Goal: Task Accomplishment & Management: Complete application form

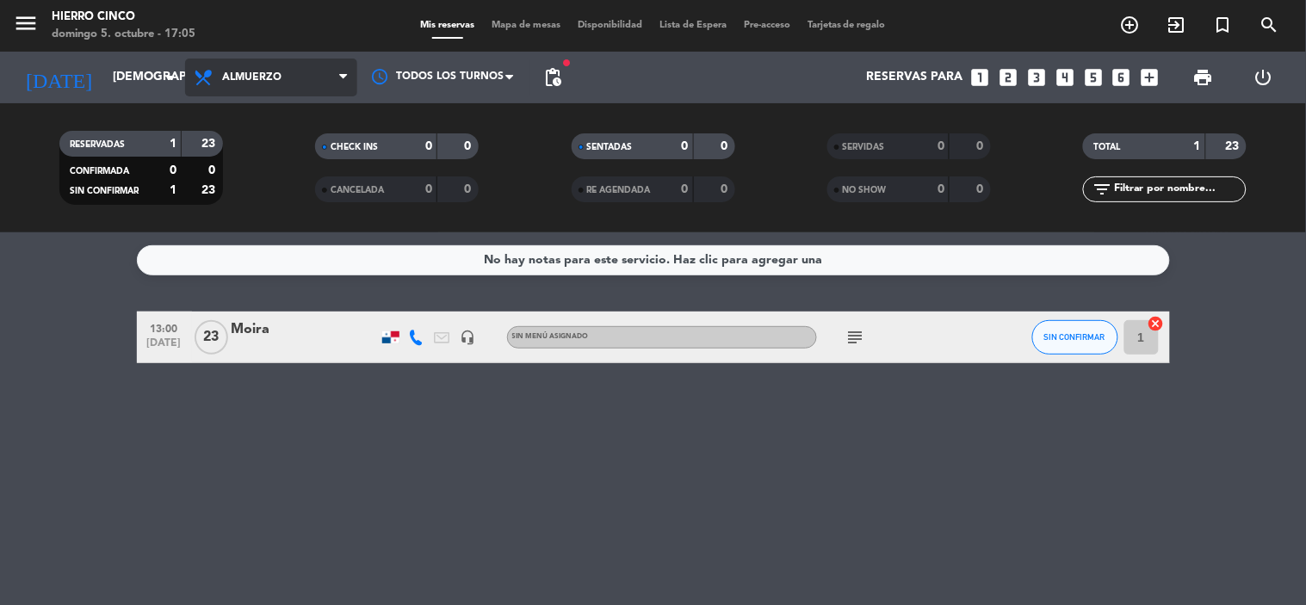
click at [329, 87] on span "Almuerzo" at bounding box center [271, 78] width 172 height 38
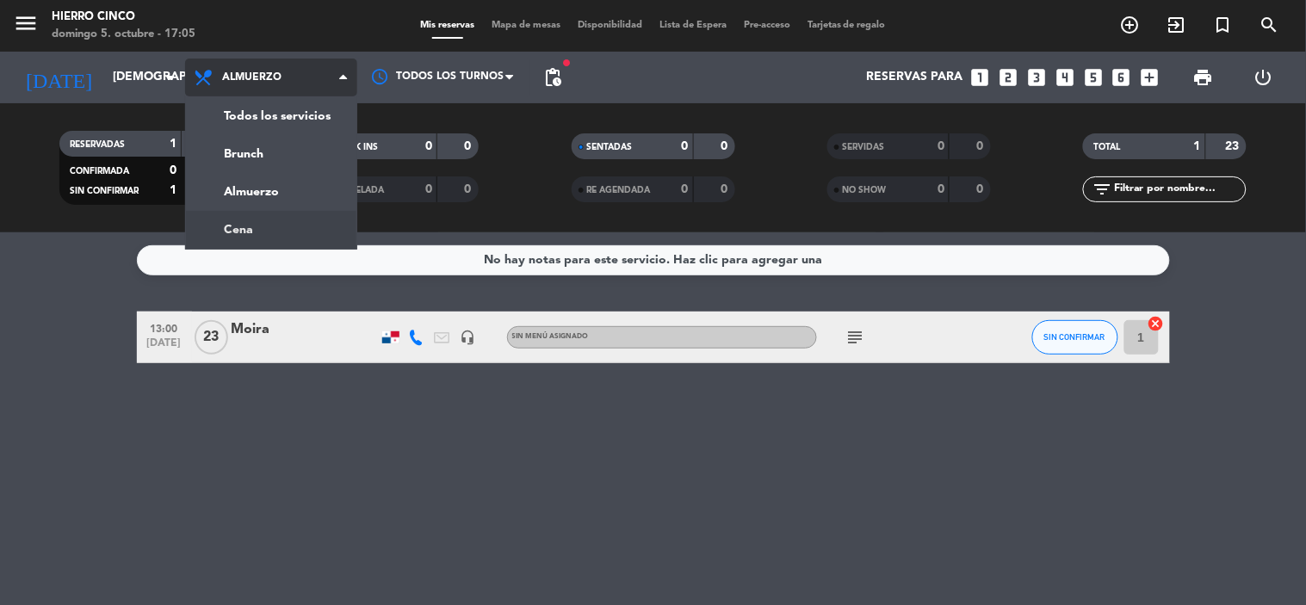
click at [298, 226] on div "menu Hierro Cinco domingo 5. octubre - 17:05 Mis reservas Mapa de mesas Disponi…" at bounding box center [653, 116] width 1306 height 233
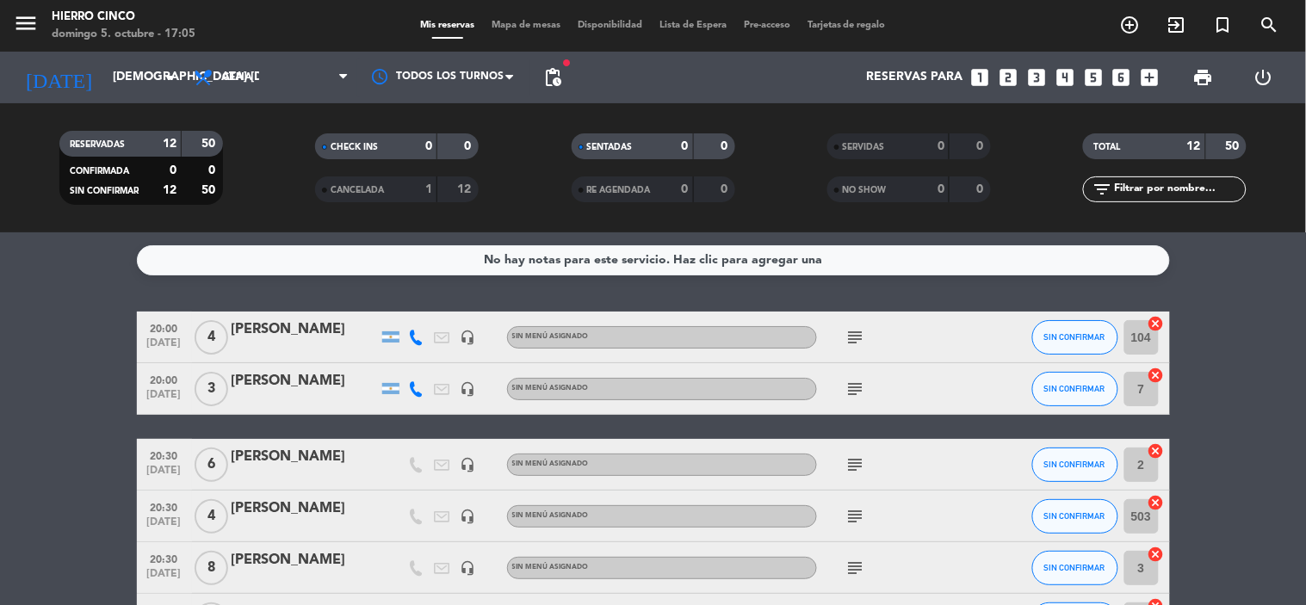
click at [789, 467] on div "Sin menú asignado" at bounding box center [662, 465] width 310 height 22
click at [786, 470] on div "Sin menú asignado" at bounding box center [662, 465] width 310 height 22
click at [493, 408] on div at bounding box center [494, 388] width 26 height 51
drag, startPoint x: 308, startPoint y: 561, endPoint x: 324, endPoint y: 558, distance: 15.7
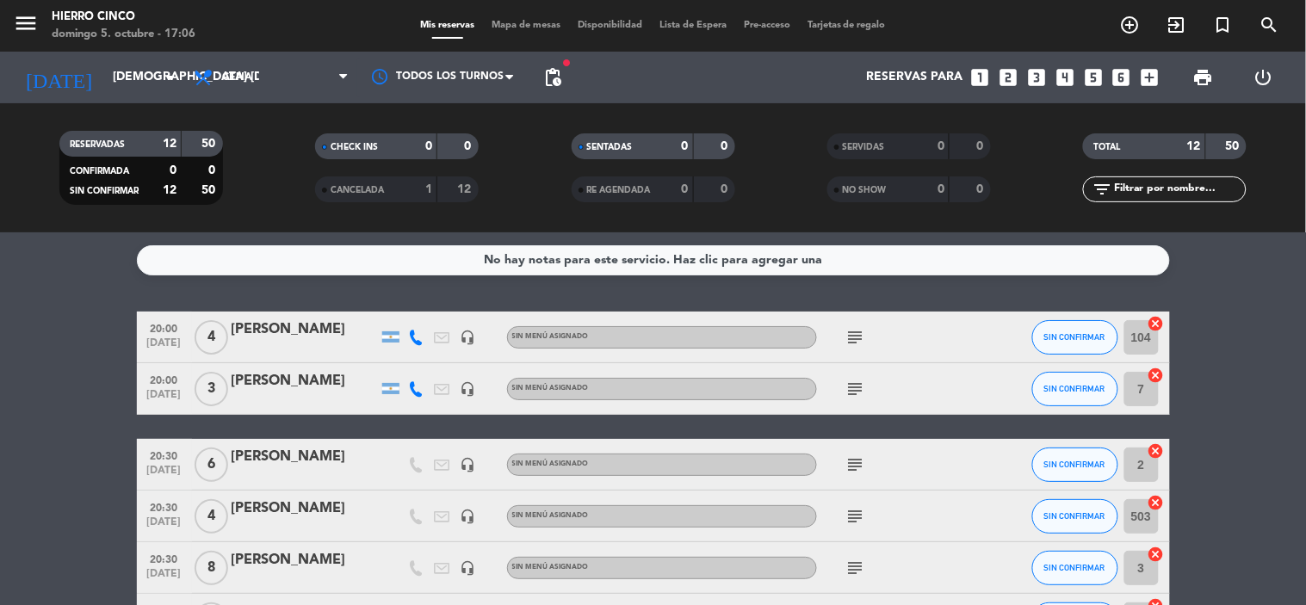
click at [324, 558] on div "[PERSON_NAME]" at bounding box center [305, 560] width 146 height 22
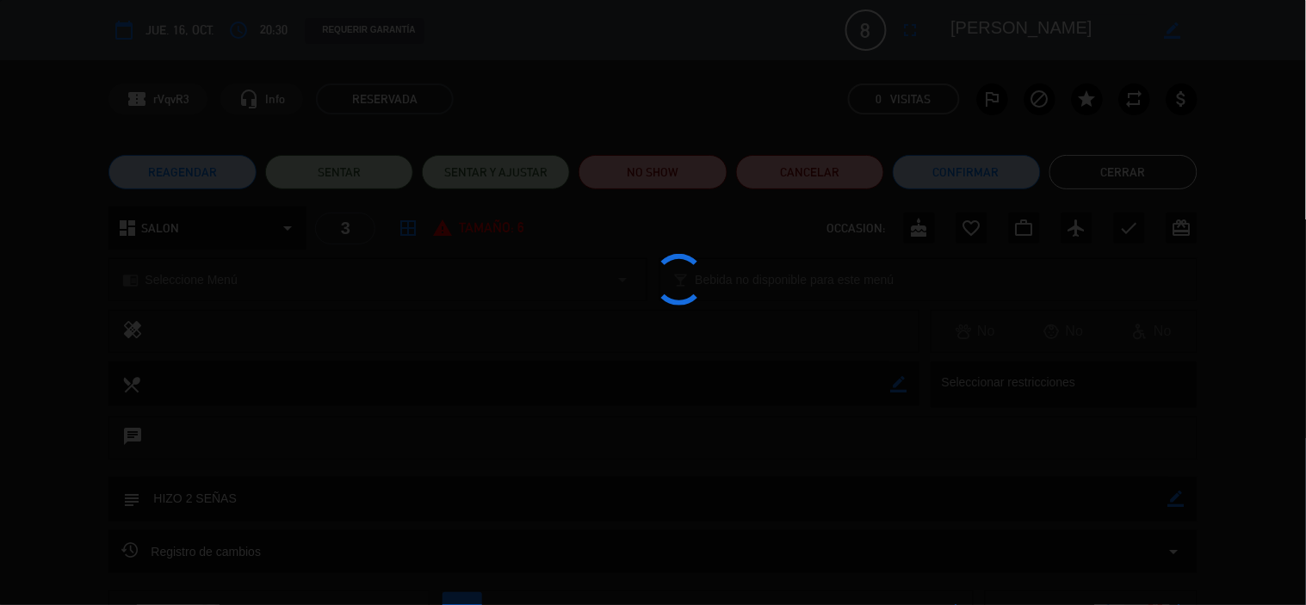
click at [391, 537] on div at bounding box center [653, 302] width 1306 height 605
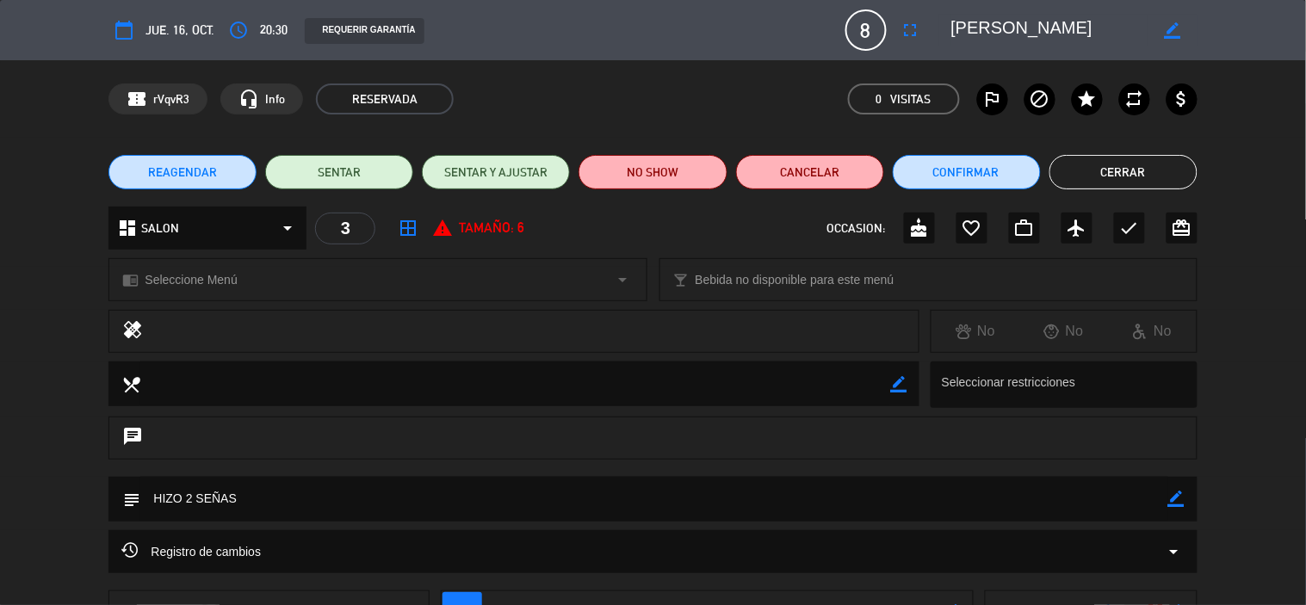
click at [1119, 176] on button "Cerrar" at bounding box center [1124, 172] width 148 height 34
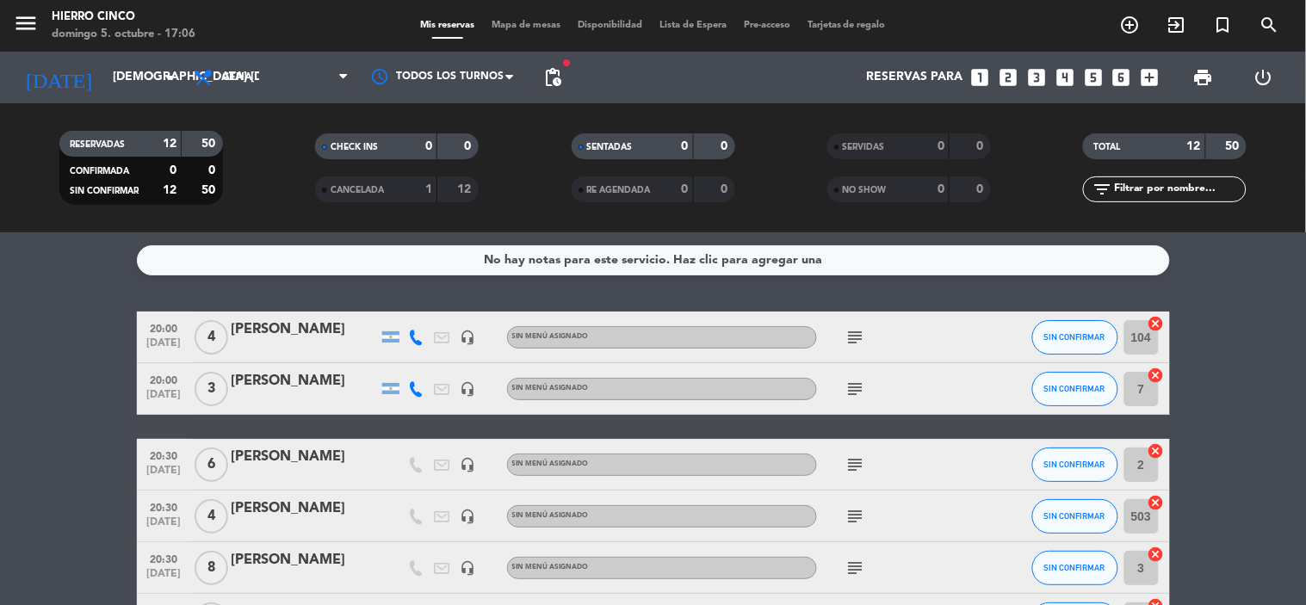
drag, startPoint x: 1292, startPoint y: 394, endPoint x: 1231, endPoint y: 512, distance: 131.7
drag, startPoint x: 1237, startPoint y: 476, endPoint x: 1055, endPoint y: 460, distance: 183.3
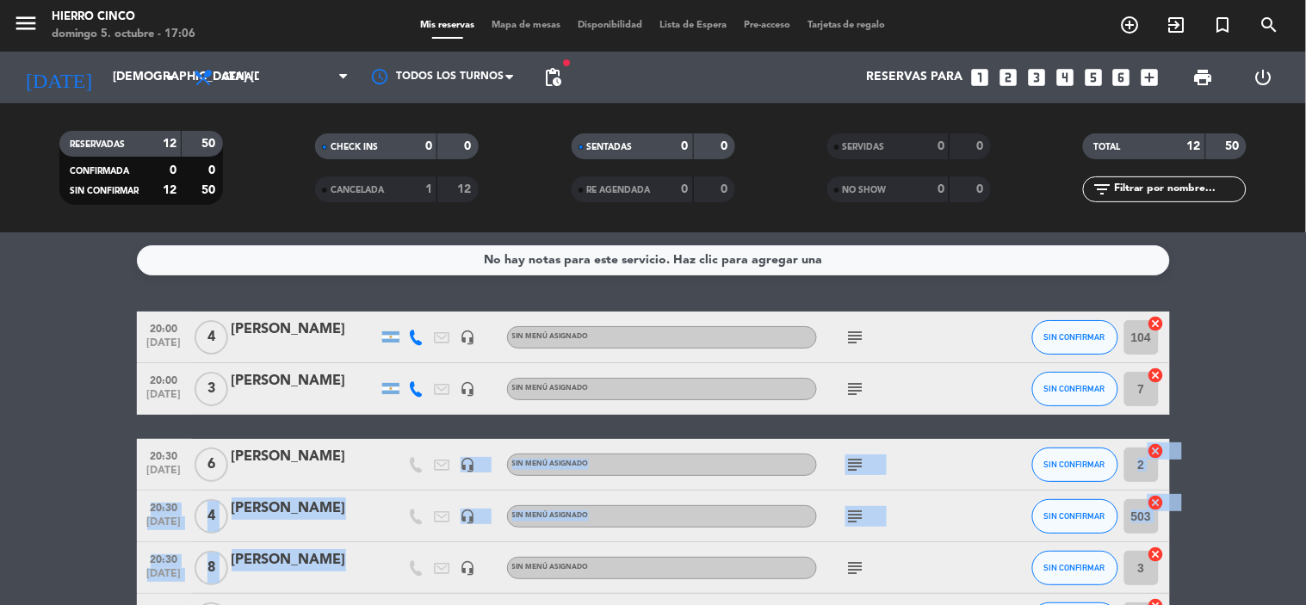
drag, startPoint x: 316, startPoint y: 572, endPoint x: 410, endPoint y: 428, distance: 171.7
click at [371, 517] on div "[PERSON_NAME]" at bounding box center [305, 509] width 146 height 22
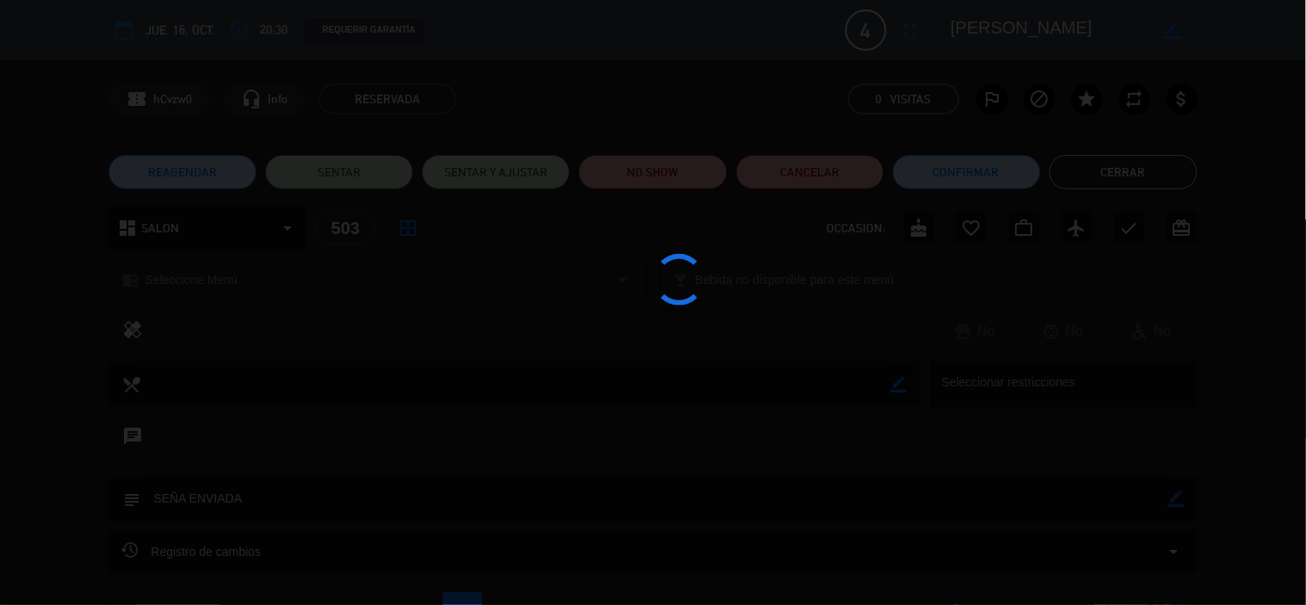
scroll to position [38, 0]
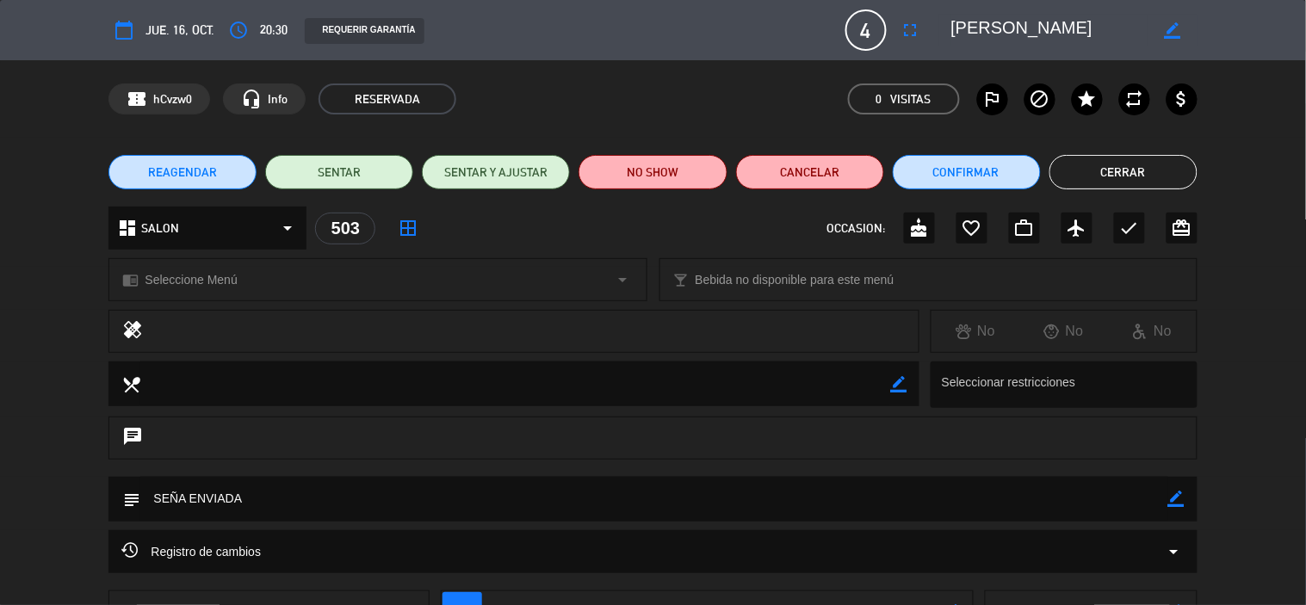
click at [1138, 164] on button "Cerrar" at bounding box center [1124, 172] width 148 height 34
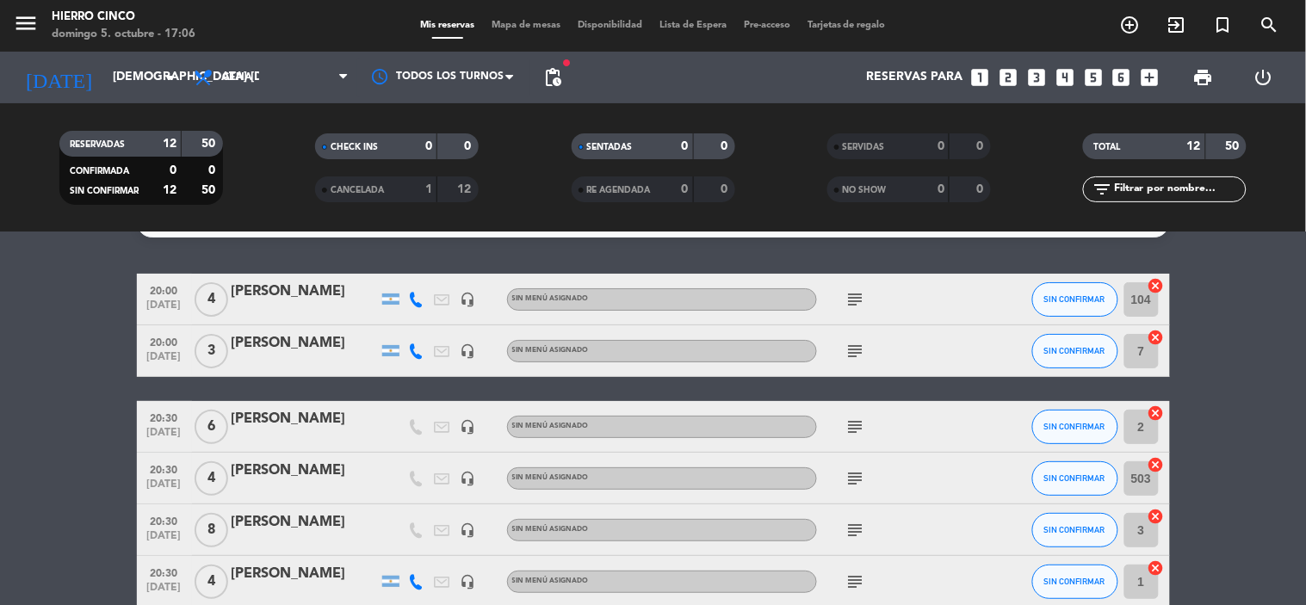
click at [321, 564] on div "[PERSON_NAME]" at bounding box center [305, 574] width 146 height 22
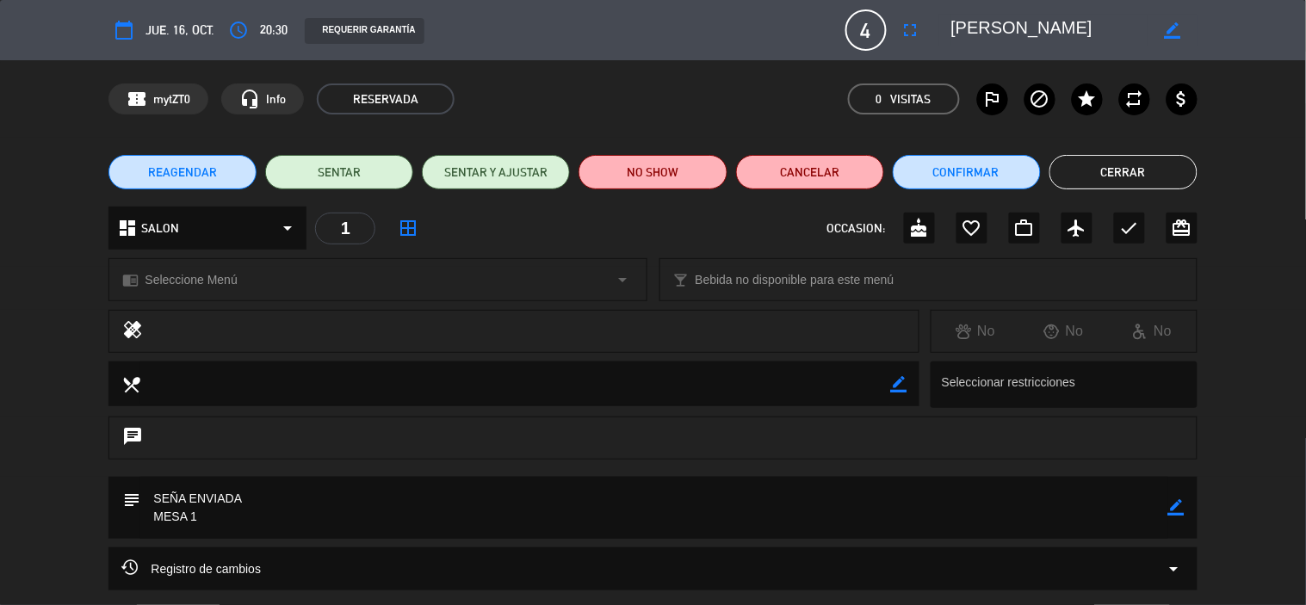
click at [1159, 171] on button "Cerrar" at bounding box center [1124, 172] width 148 height 34
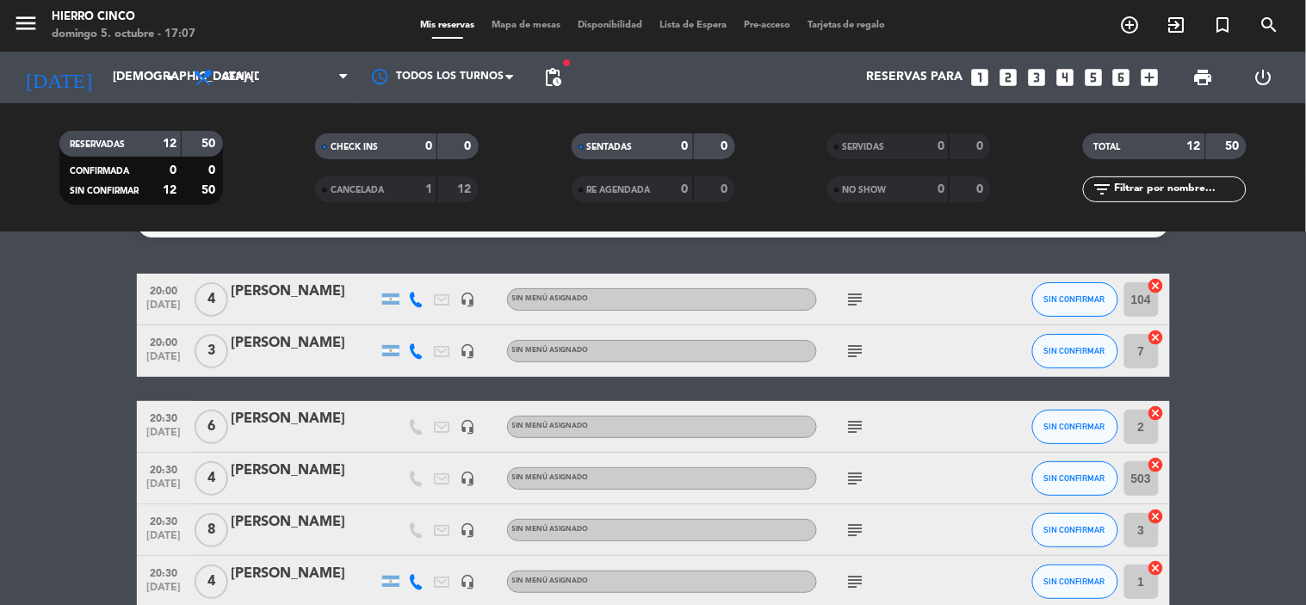
click at [1123, 79] on icon "looks_6" at bounding box center [1122, 77] width 22 height 22
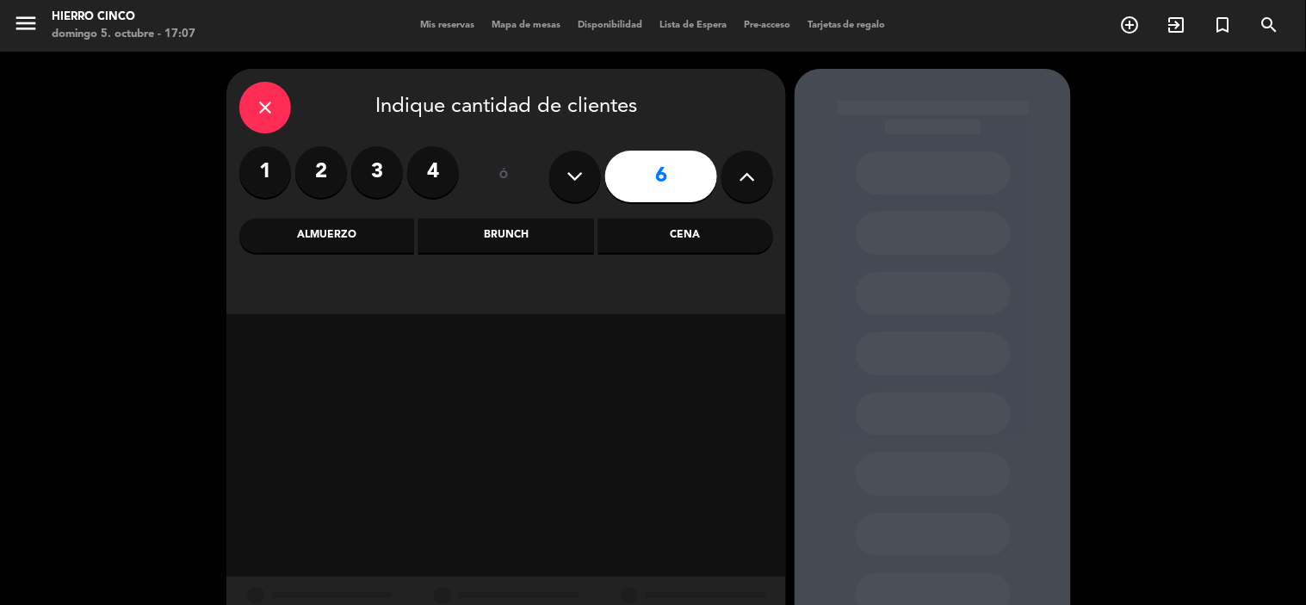
click at [681, 245] on div "Cena" at bounding box center [685, 236] width 175 height 34
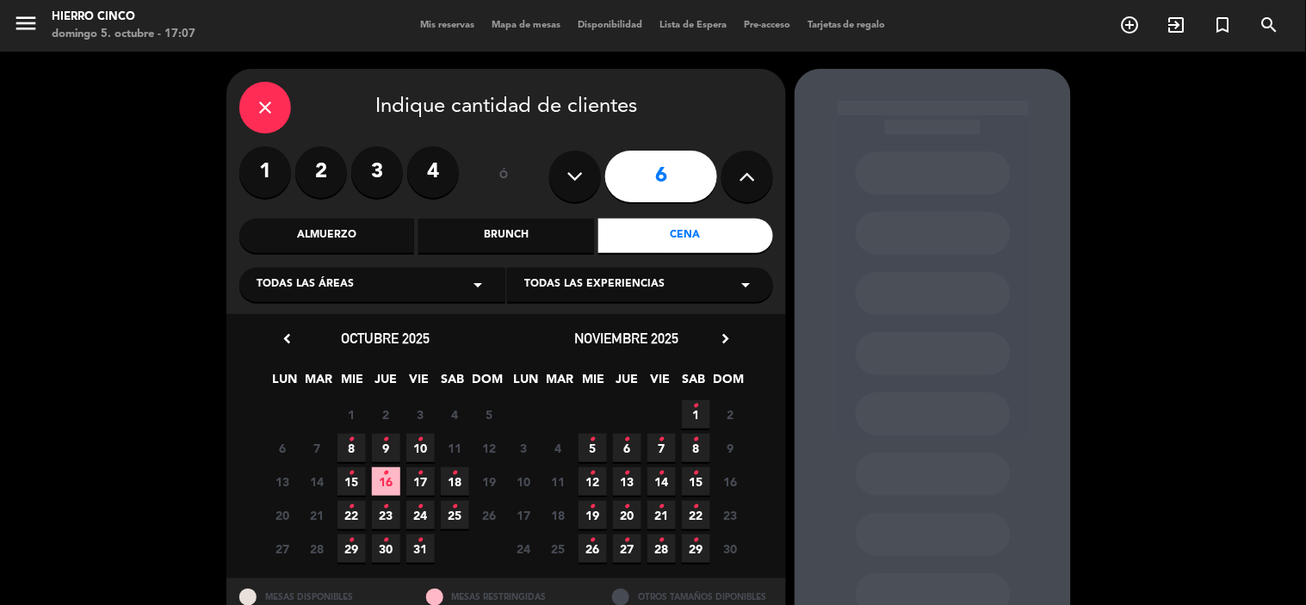
click at [461, 291] on div "Todas las áreas arrow_drop_down" at bounding box center [372, 285] width 266 height 34
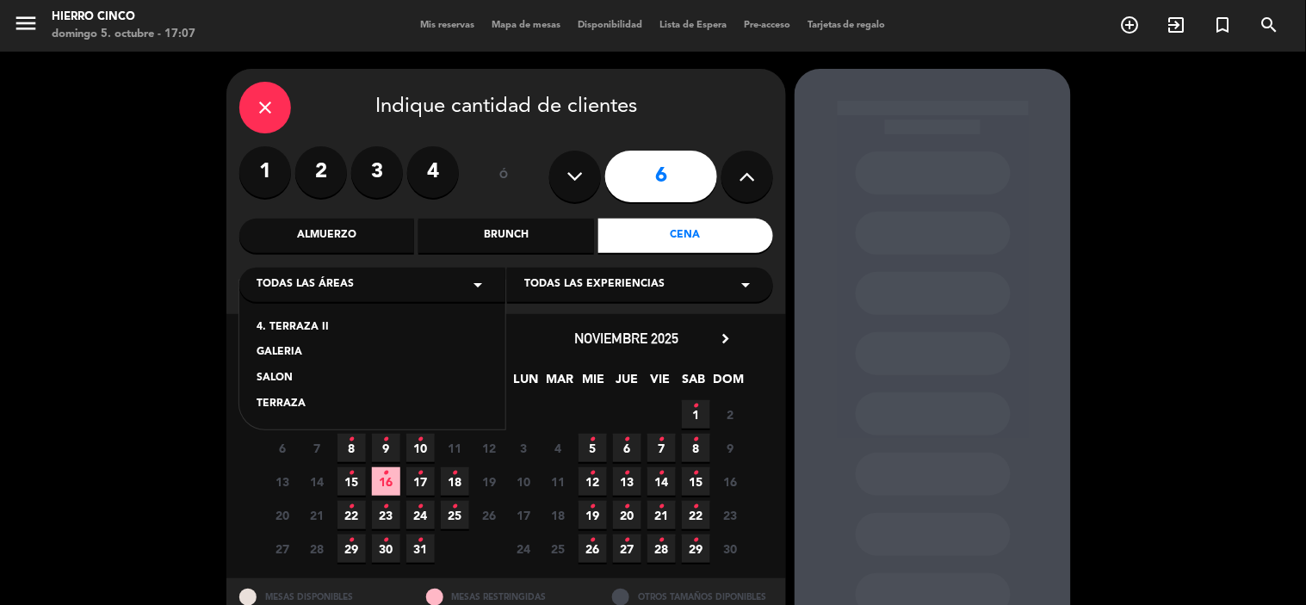
click at [319, 380] on div "SALON" at bounding box center [373, 378] width 232 height 17
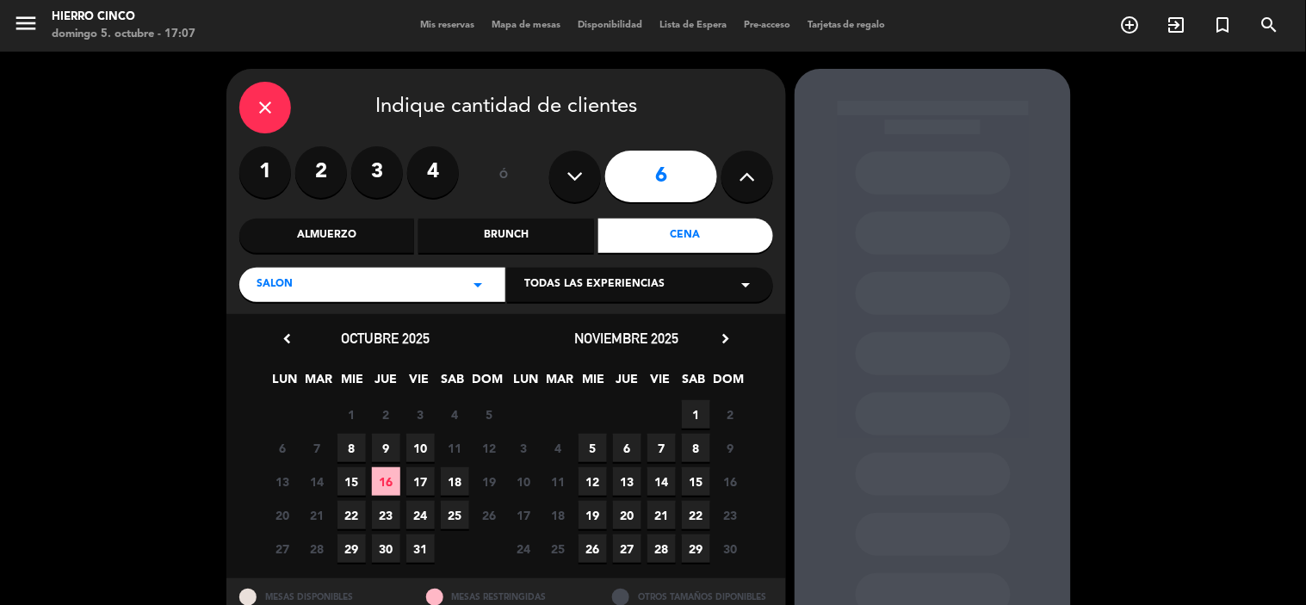
click at [394, 478] on span "16" at bounding box center [386, 482] width 28 height 28
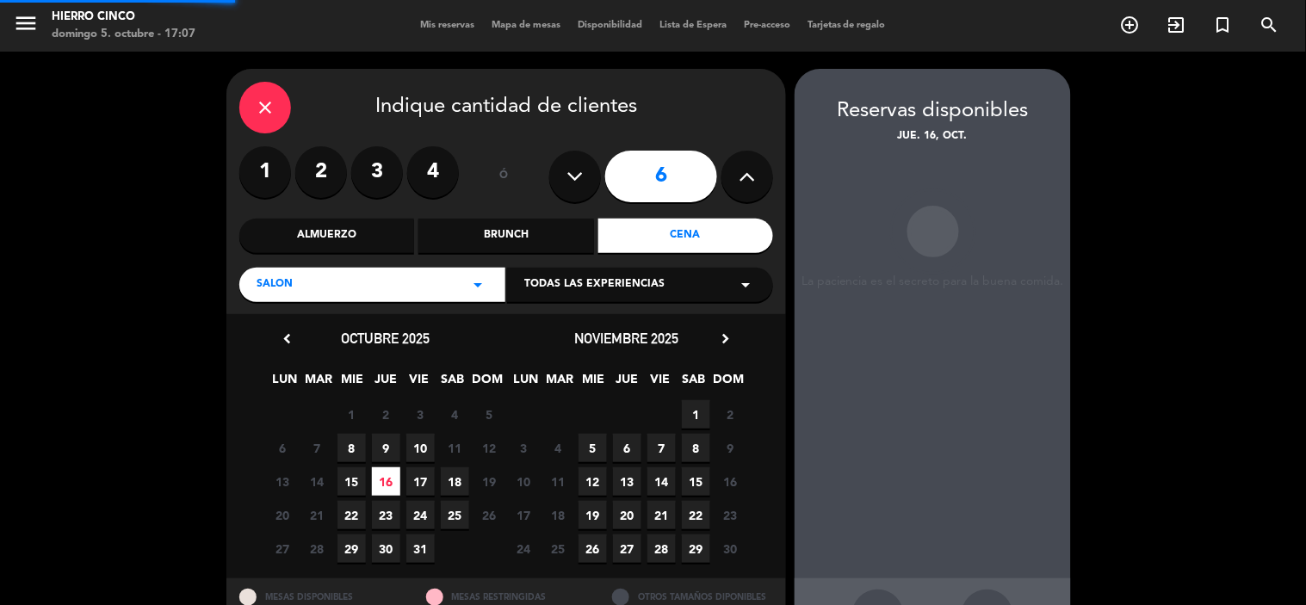
scroll to position [64, 0]
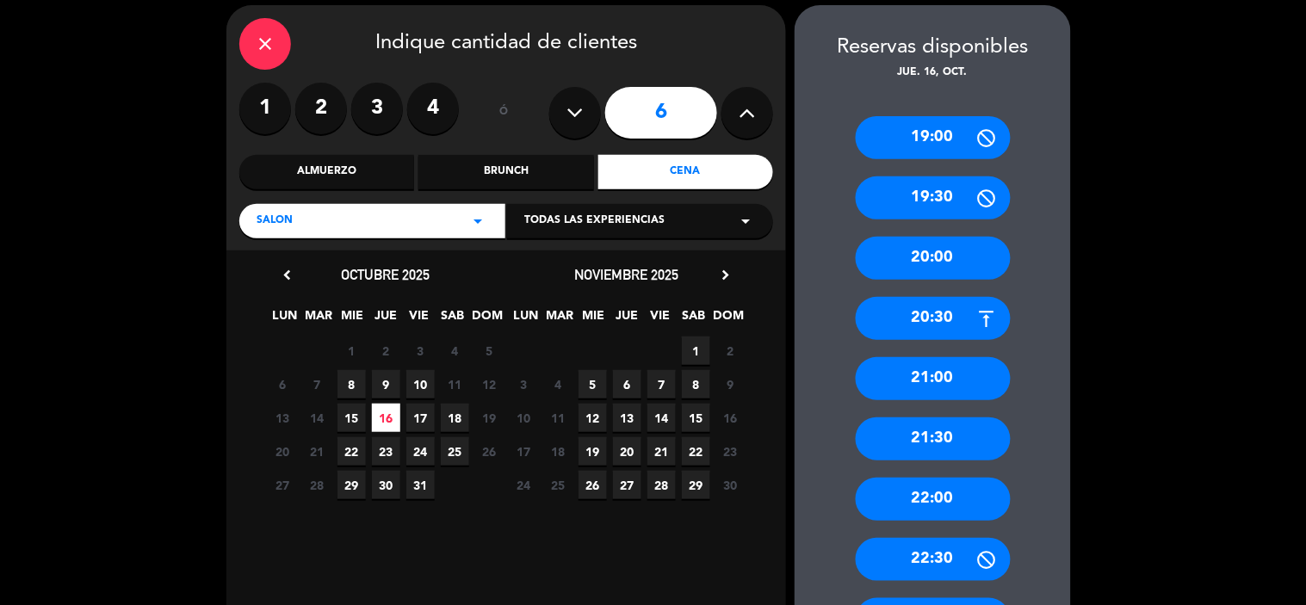
click at [947, 321] on div "20:30" at bounding box center [933, 318] width 155 height 43
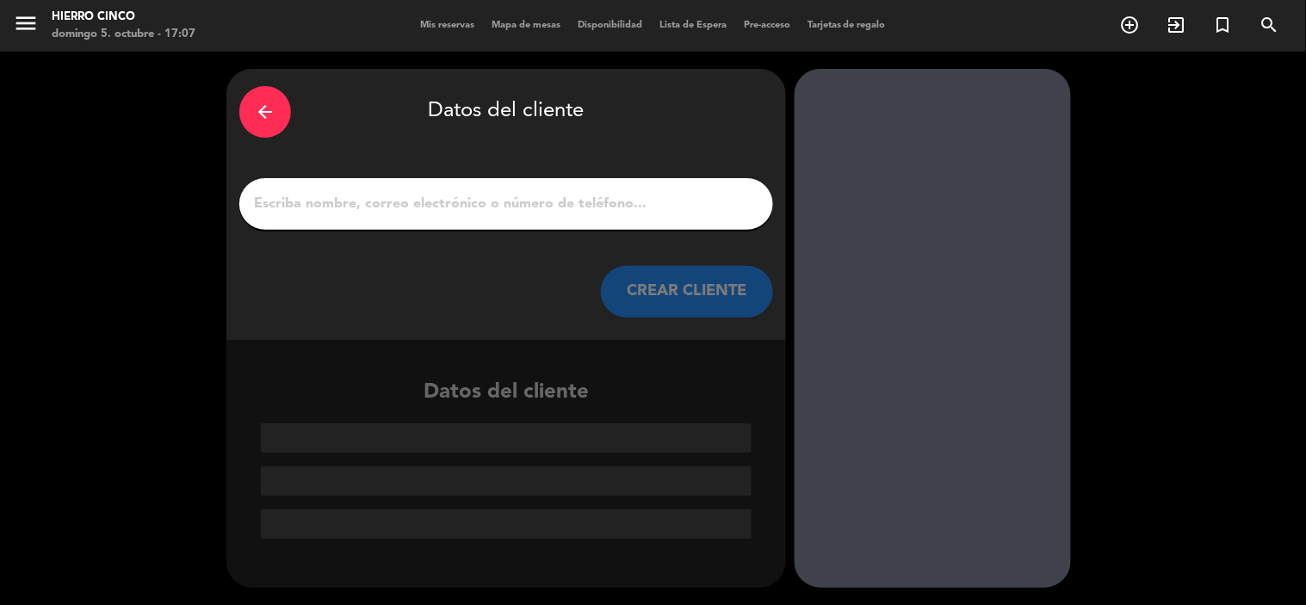
click at [643, 201] on input "1" at bounding box center [506, 204] width 508 height 24
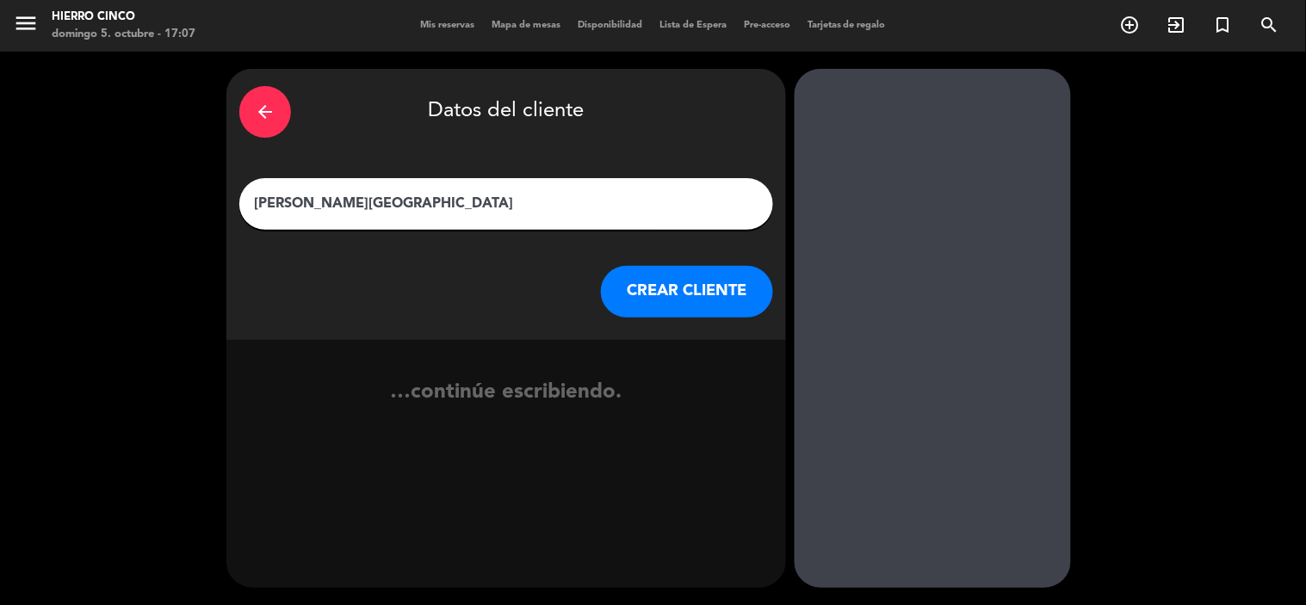
type input "[PERSON_NAME][GEOGRAPHIC_DATA]"
click at [690, 276] on button "CREAR CLIENTE" at bounding box center [687, 292] width 172 height 52
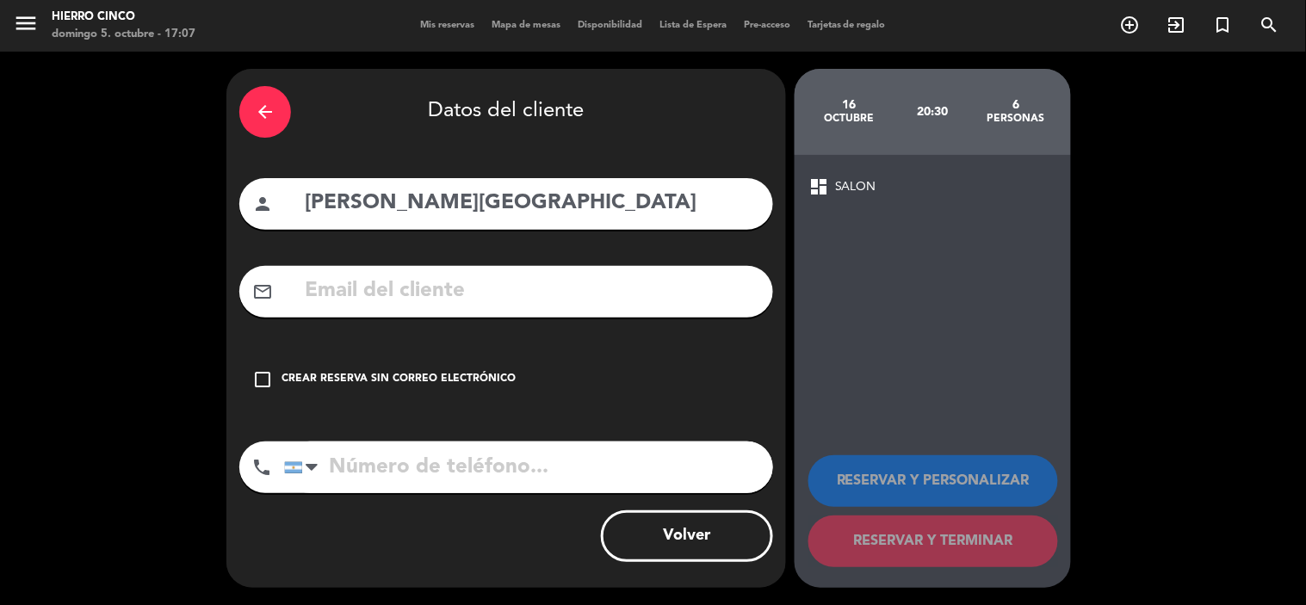
click at [262, 379] on icon "check_box_outline_blank" at bounding box center [262, 379] width 21 height 21
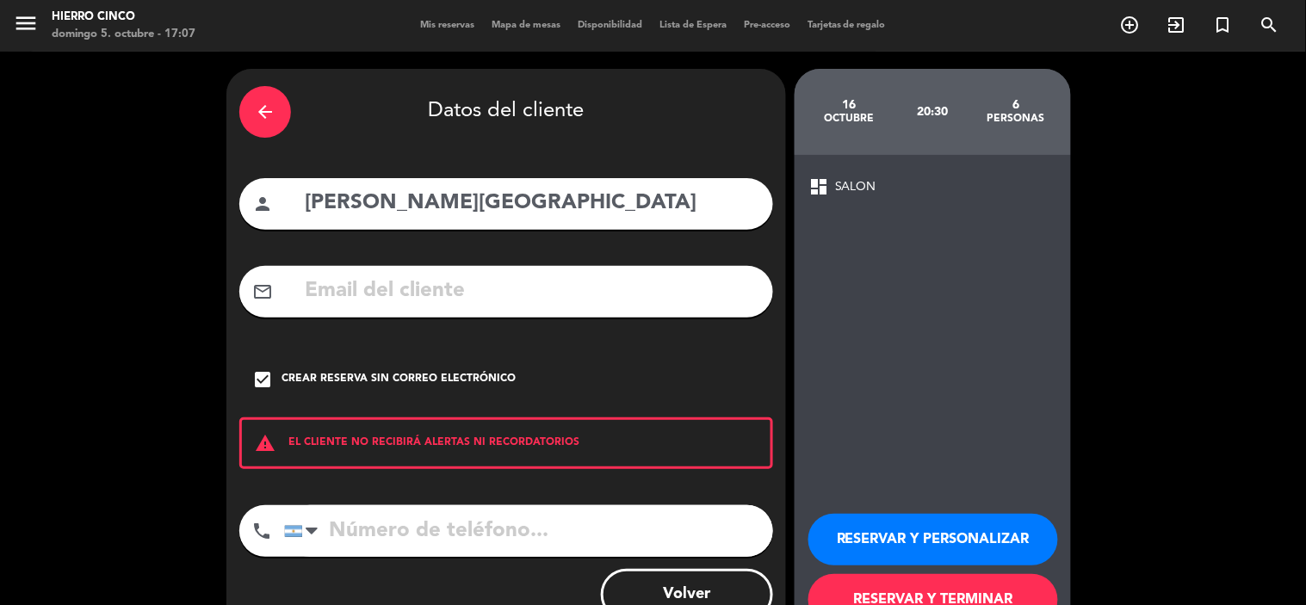
click at [364, 530] on input "tel" at bounding box center [528, 531] width 489 height 52
type input "1134470107"
click at [928, 598] on button "RESERVAR Y TERMINAR" at bounding box center [934, 600] width 250 height 52
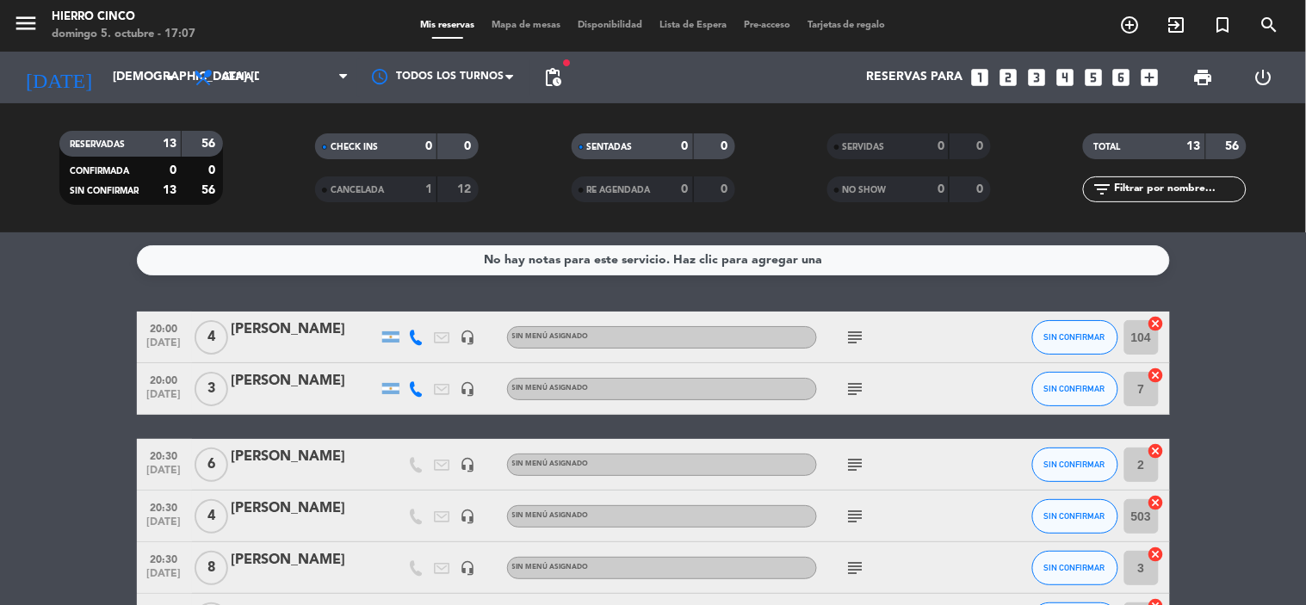
drag, startPoint x: 390, startPoint y: 247, endPoint x: 417, endPoint y: 290, distance: 50.7
click at [403, 271] on div "No hay notas para este servicio. Haz clic para agregar una 20:00 [DATE] 4 [PERS…" at bounding box center [653, 419] width 1306 height 373
drag, startPoint x: 589, startPoint y: 549, endPoint x: 592, endPoint y: 521, distance: 28.6
click at [591, 543] on div "20:30 [DATE] 8 [PERSON_NAME] headset_mic Sin menú asignado subject SIN CONFIRMA…" at bounding box center [653, 569] width 1033 height 52
click at [592, 517] on div "Sin menú asignado" at bounding box center [662, 516] width 310 height 22
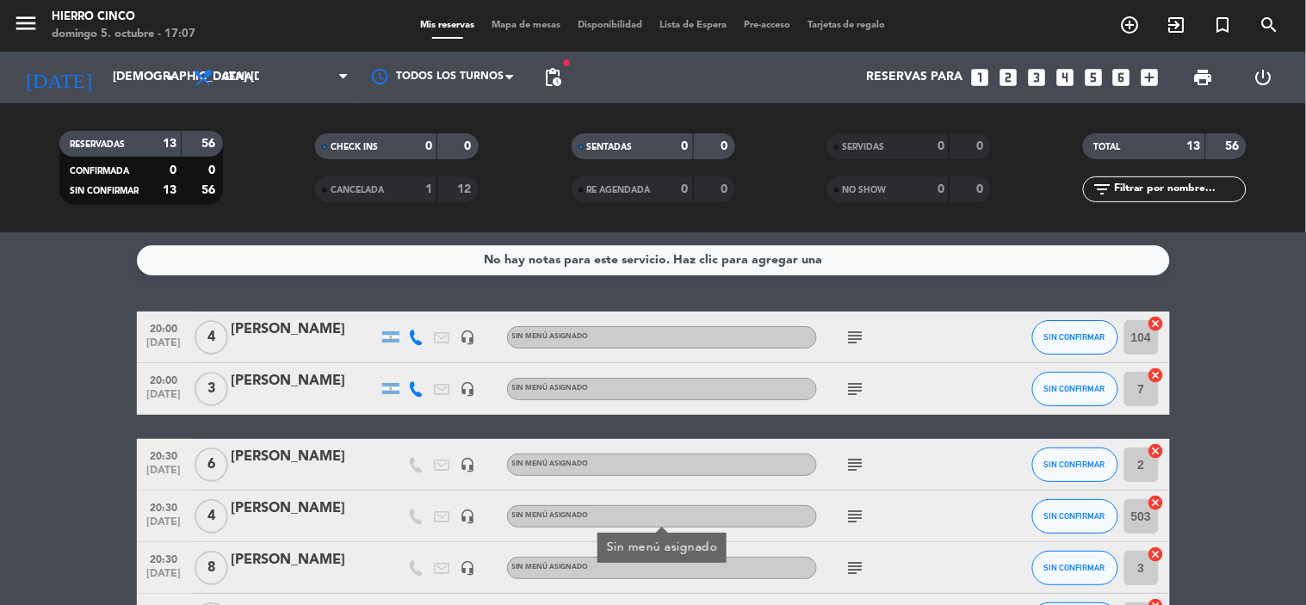
drag, startPoint x: 444, startPoint y: 388, endPoint x: 221, endPoint y: 308, distance: 237.0
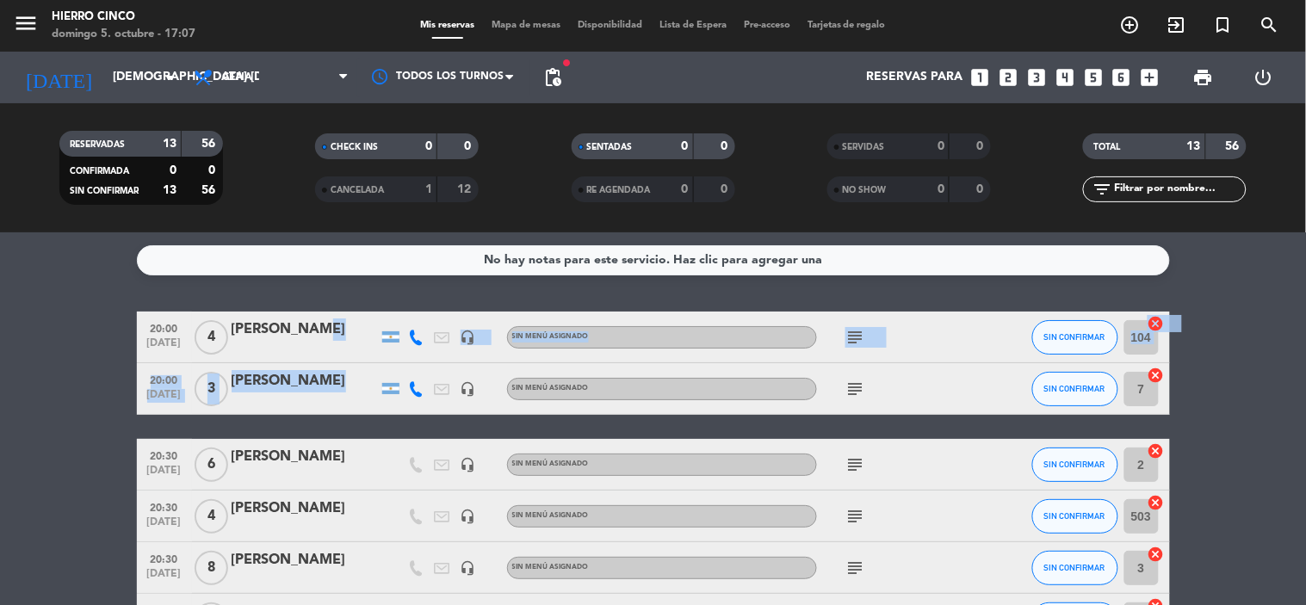
click at [317, 406] on div at bounding box center [305, 401] width 146 height 14
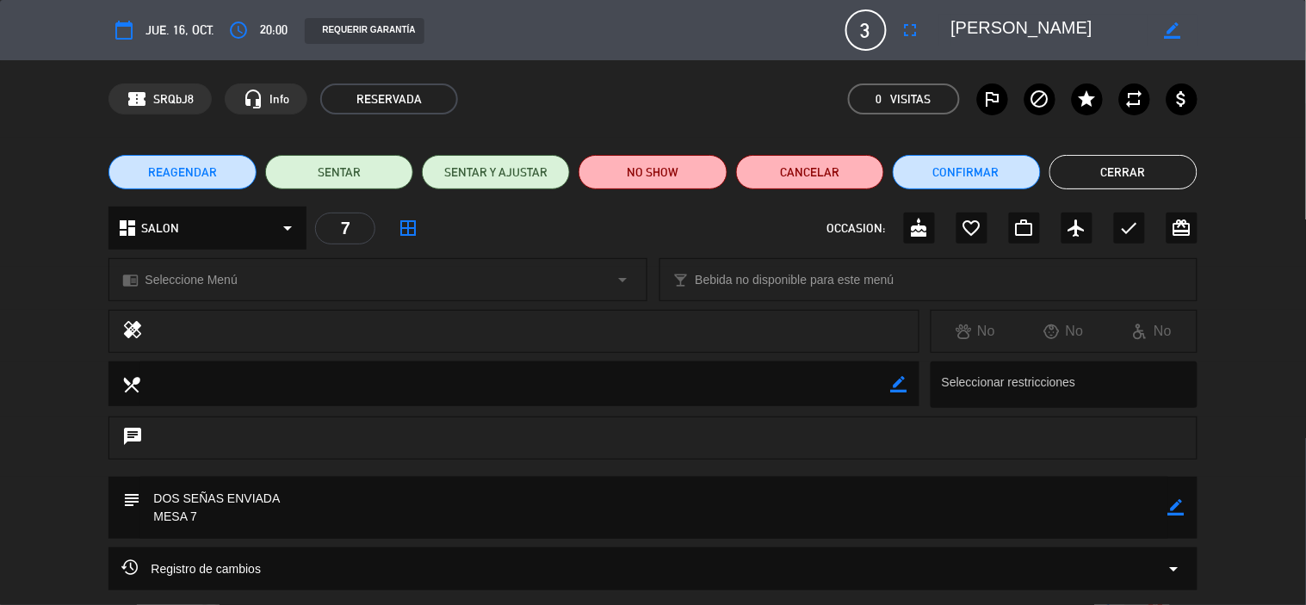
click at [1120, 164] on button "Cerrar" at bounding box center [1124, 172] width 148 height 34
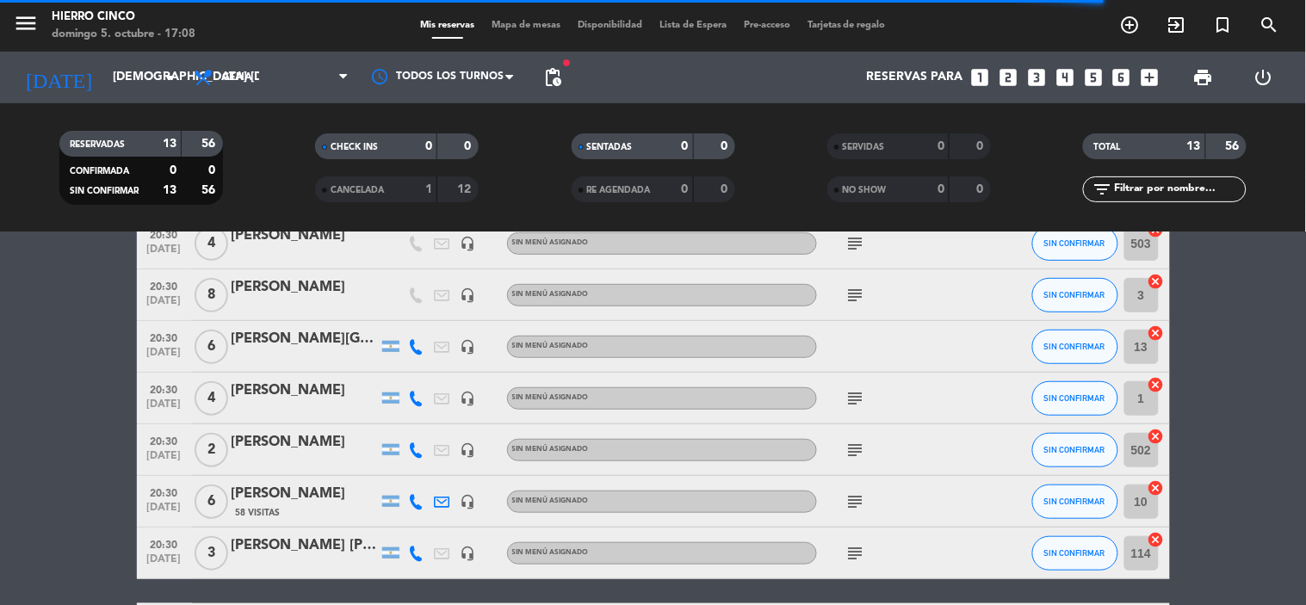
scroll to position [270, 0]
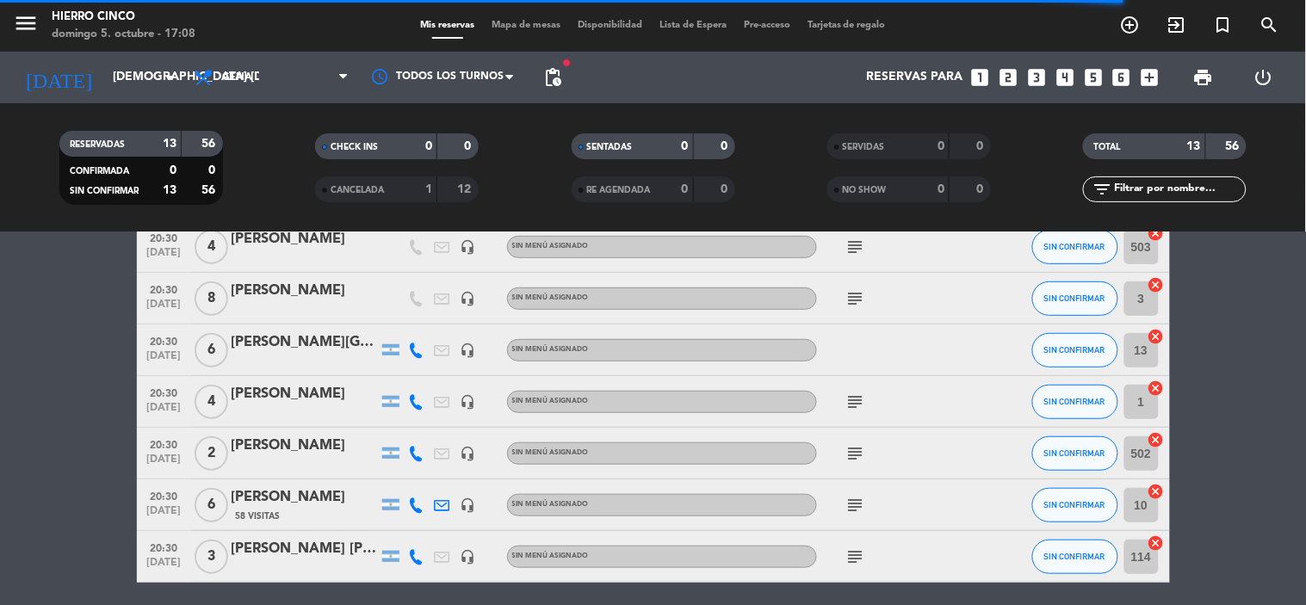
click at [315, 337] on div "[PERSON_NAME][GEOGRAPHIC_DATA]" at bounding box center [305, 343] width 146 height 22
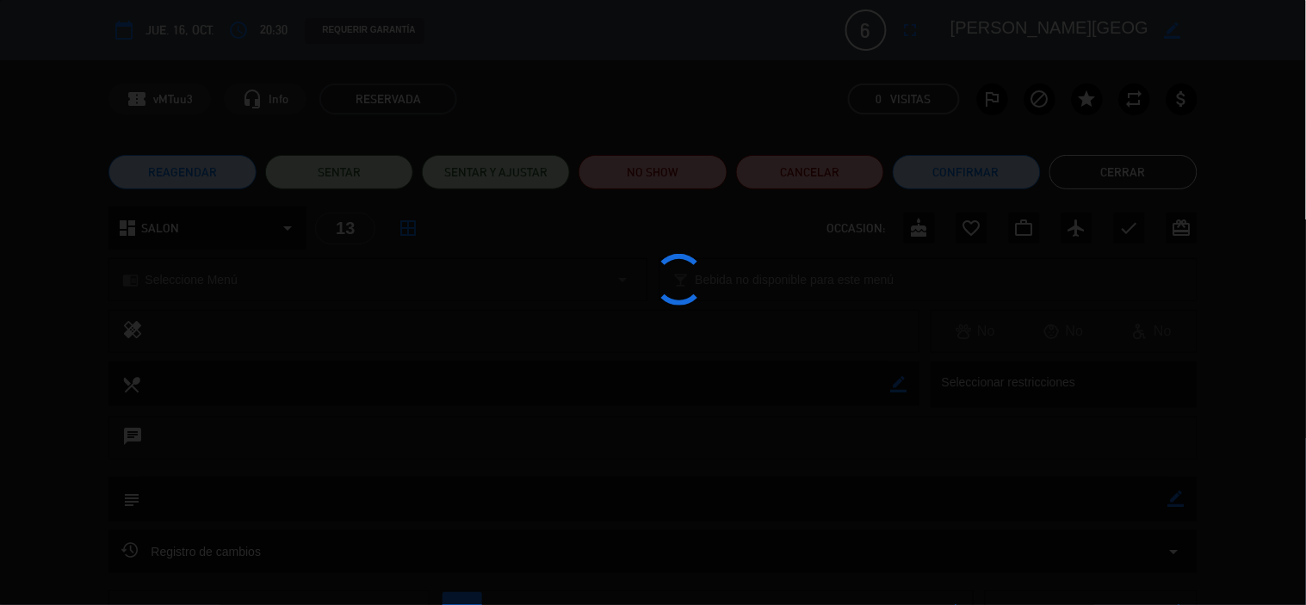
click at [432, 461] on div at bounding box center [653, 302] width 1306 height 605
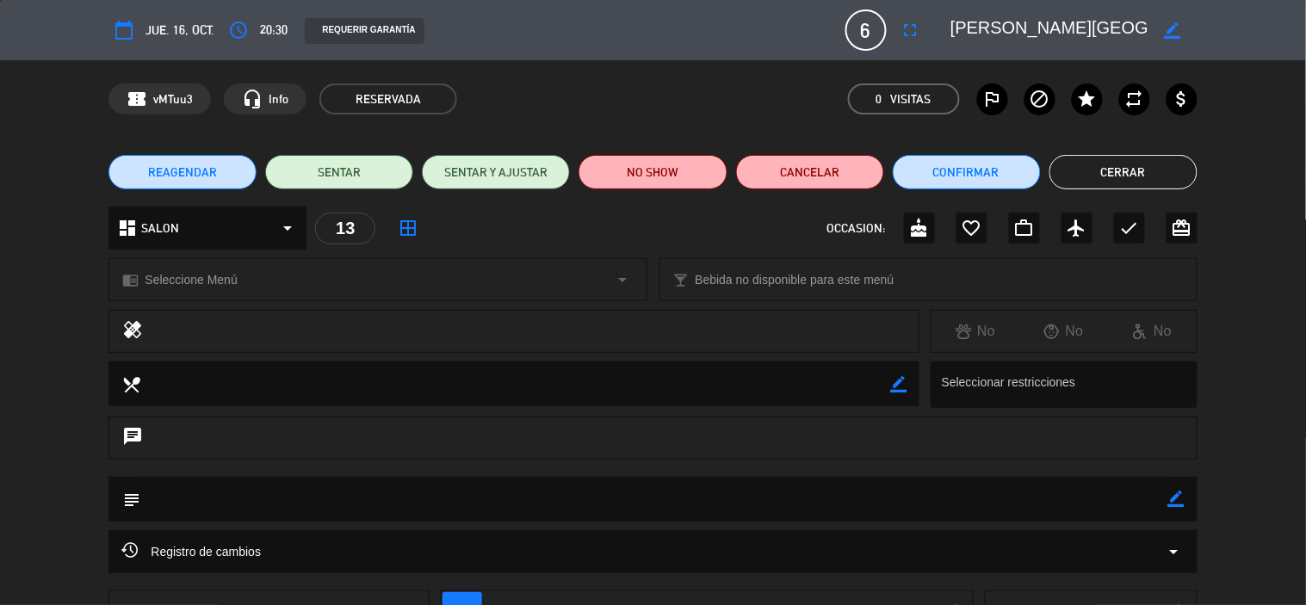
click at [1169, 510] on div "border_color" at bounding box center [1177, 499] width 16 height 45
click at [502, 499] on textarea at bounding box center [653, 499] width 1027 height 44
click at [1186, 506] on div "subject border_color" at bounding box center [653, 499] width 1088 height 45
click at [1178, 506] on icon "border_color" at bounding box center [1177, 499] width 16 height 16
type textarea "SEÑA EN EFECTIVO"
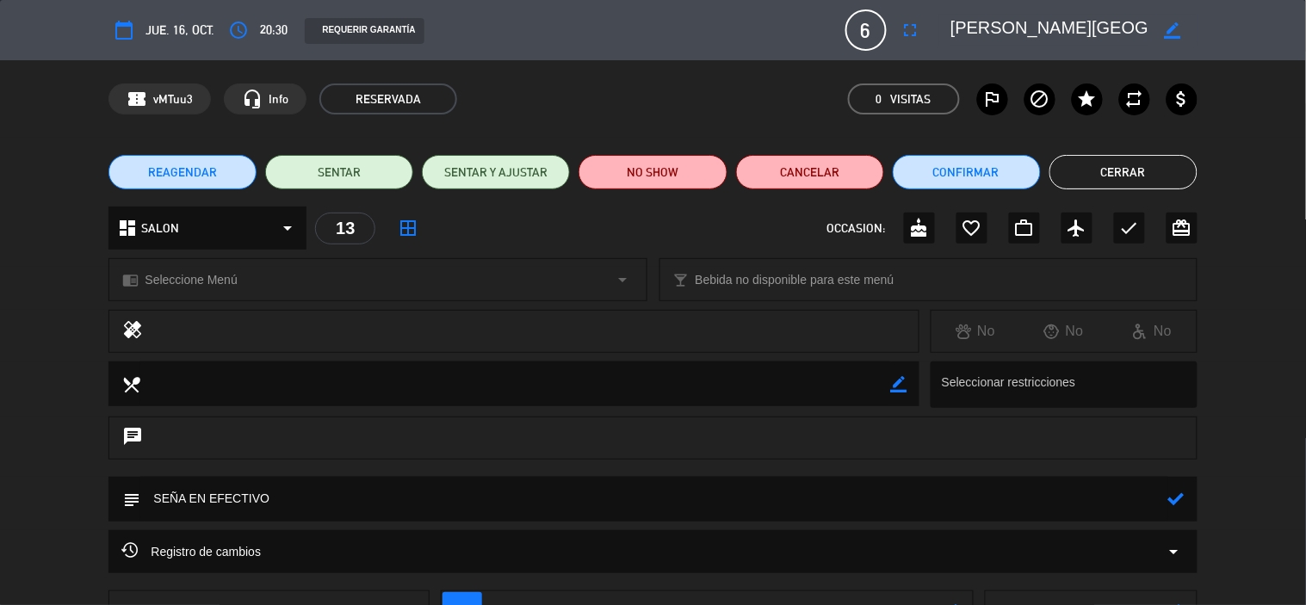
click at [1172, 505] on icon at bounding box center [1177, 499] width 16 height 16
